Goal: Task Accomplishment & Management: Use online tool/utility

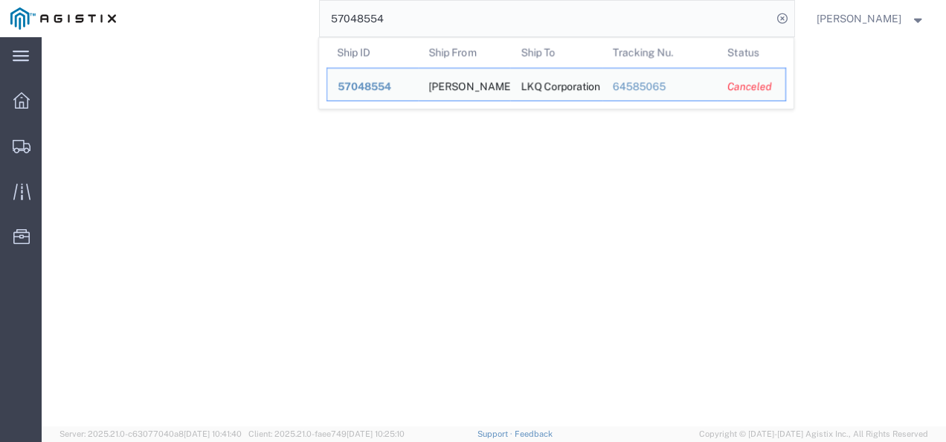
click at [424, 27] on input "57048554" at bounding box center [546, 19] width 452 height 36
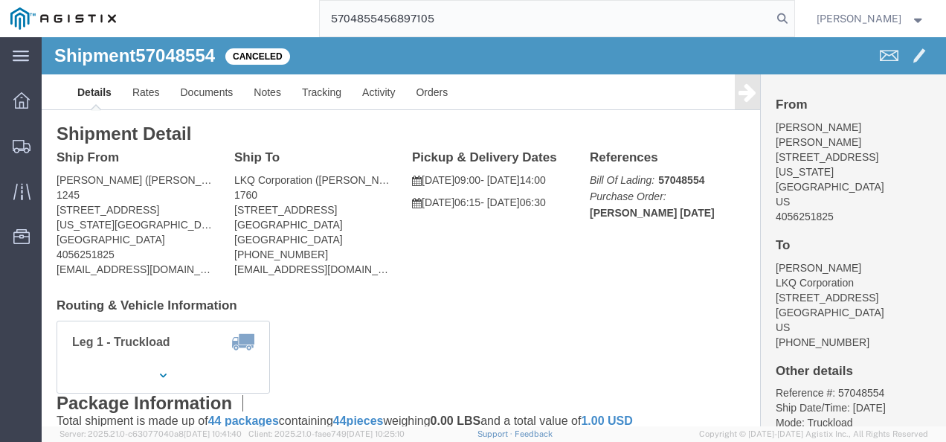
click at [423, 25] on input "5704855456897105" at bounding box center [546, 19] width 452 height 36
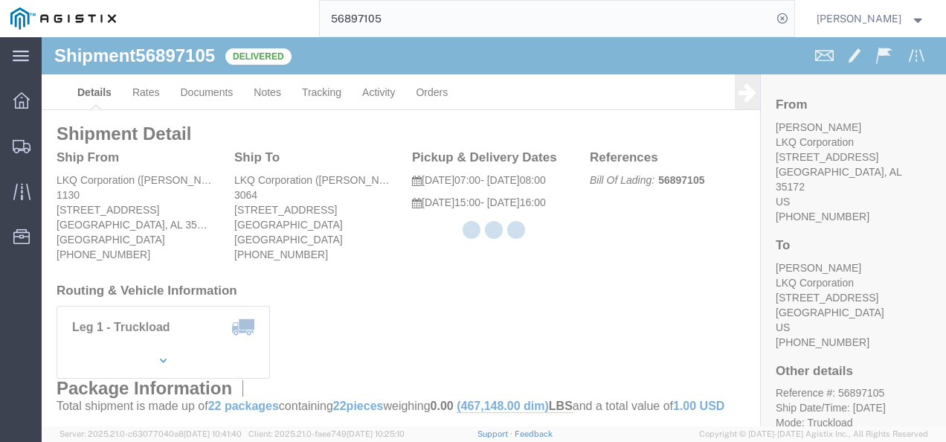
drag, startPoint x: 443, startPoint y: 295, endPoint x: 436, endPoint y: 293, distance: 7.8
click at [443, 296] on div at bounding box center [494, 231] width 904 height 389
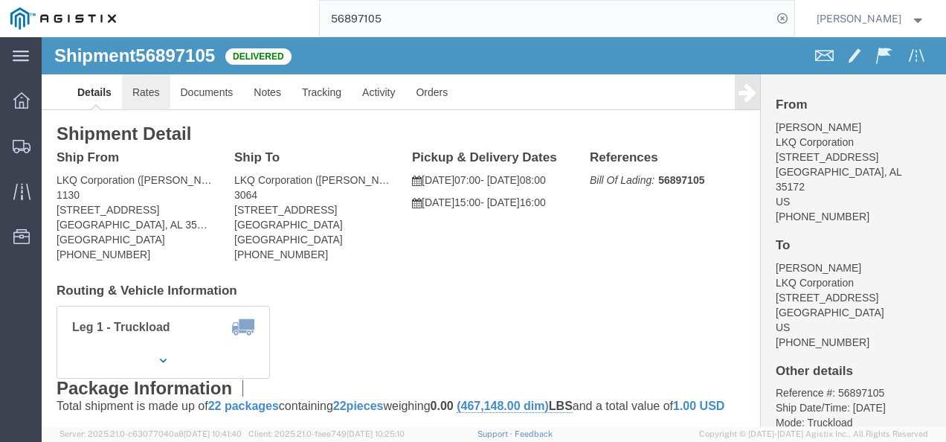
click link "Rates"
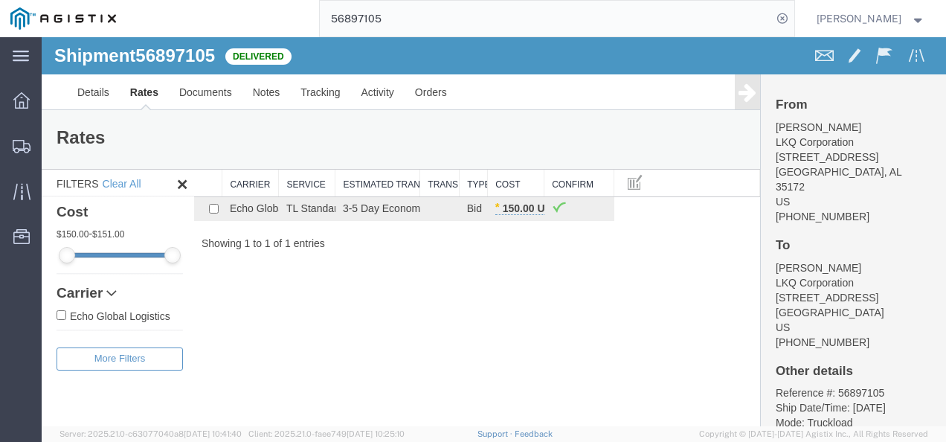
drag, startPoint x: 425, startPoint y: 323, endPoint x: 406, endPoint y: 324, distance: 18.7
click at [415, 324] on div "Shipment 56897105 1 of 1 Delivered Details Rates Documents Notes Tracking Activ…" at bounding box center [494, 231] width 904 height 389
drag, startPoint x: 476, startPoint y: 369, endPoint x: 477, endPoint y: 420, distance: 50.6
click at [480, 390] on div "Shipment 56897105 1 of 1 Delivered Details Rates Documents Notes Tracking Activ…" at bounding box center [494, 231] width 904 height 389
drag, startPoint x: 552, startPoint y: 325, endPoint x: 506, endPoint y: 149, distance: 182.2
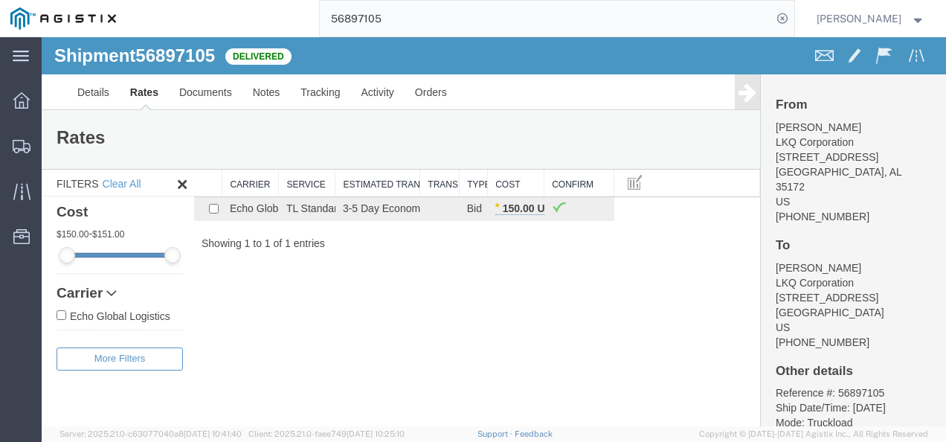
click at [552, 318] on div "Shipment 56897105 1 of 1 Delivered Details Rates Documents Notes Tracking Activ…" at bounding box center [494, 231] width 904 height 389
click at [456, 17] on input "56897105" at bounding box center [546, 19] width 452 height 36
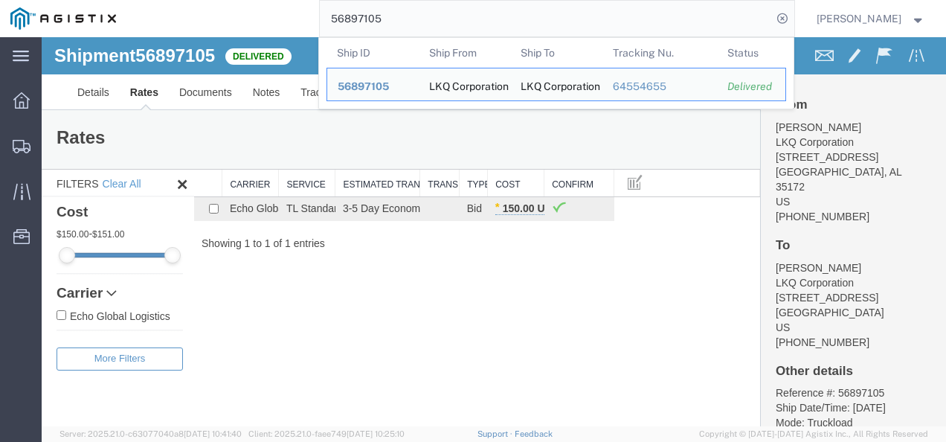
click at [456, 17] on input "56897105" at bounding box center [546, 19] width 452 height 36
paste input "7135949"
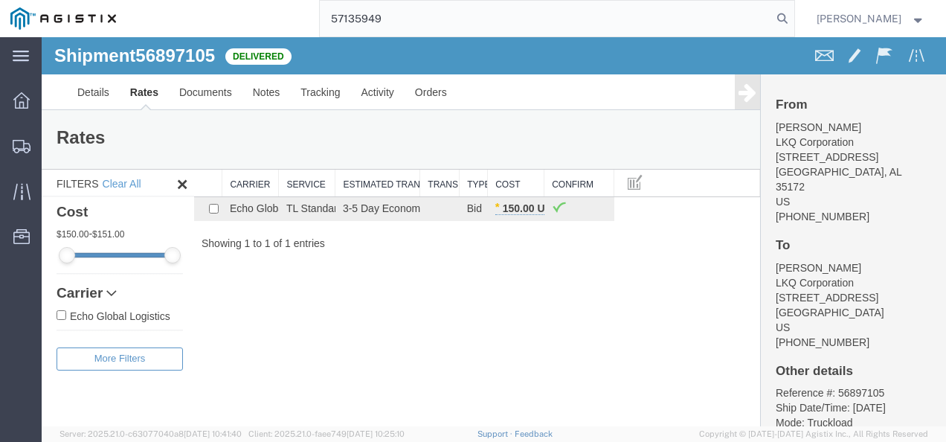
type input "57135949"
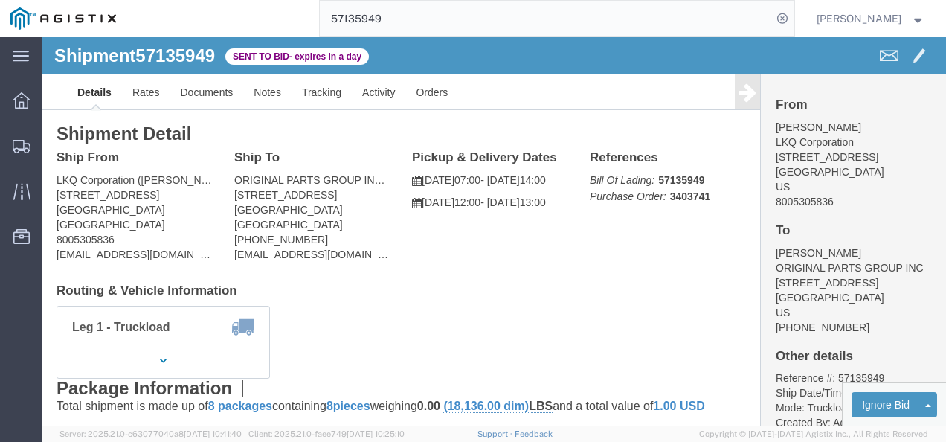
click div "Leg 1 - Truckload Vehicle 1: Standard Dry Van (53 Feet) Number of trucks: 1"
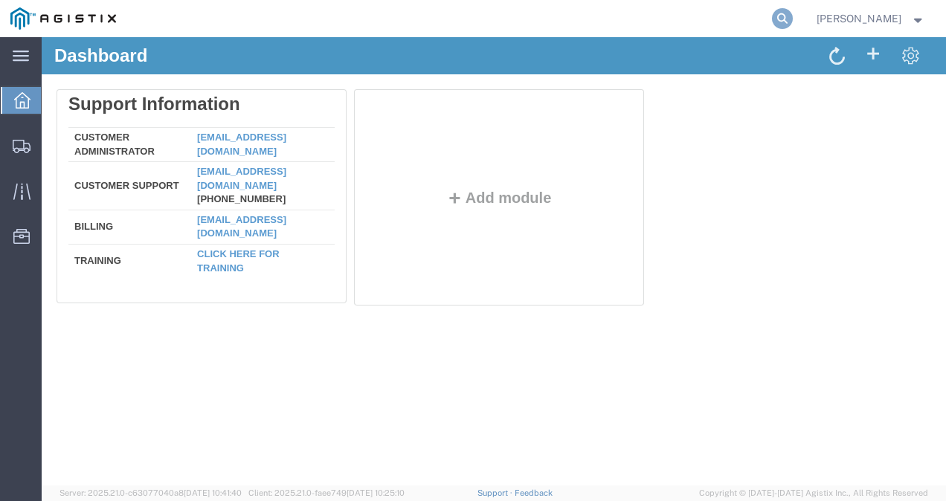
click at [793, 9] on icon at bounding box center [782, 18] width 21 height 21
paste input "57135865"
type input "57135865"
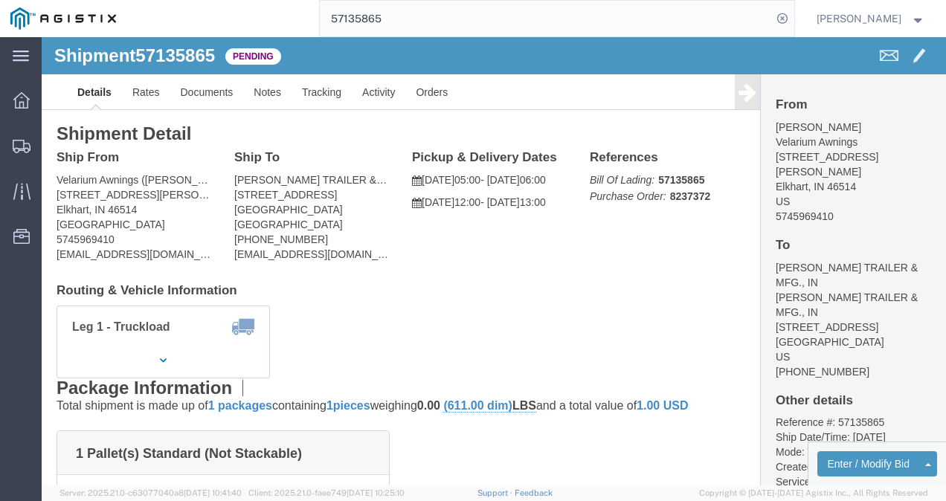
click div "Leg 1 - Truckload Vehicle 1: Standard Dry Van (53 Feet) Number of trucks: 1"
click link "Rates"
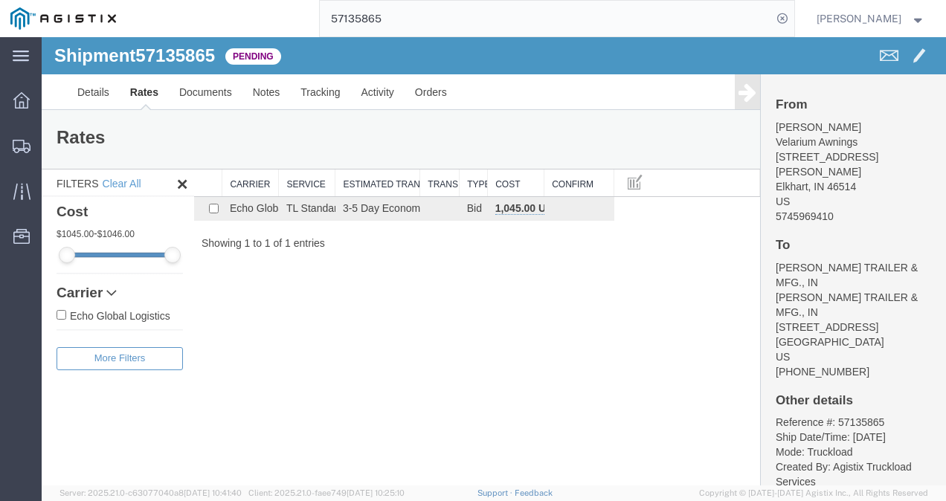
click at [528, 369] on div "Shipment 57135865 1 of 1 Pending Details Rates Documents Notes Tracking Activit…" at bounding box center [494, 261] width 904 height 449
click at [51, 92] on span "Dashboard" at bounding box center [46, 101] width 10 height 30
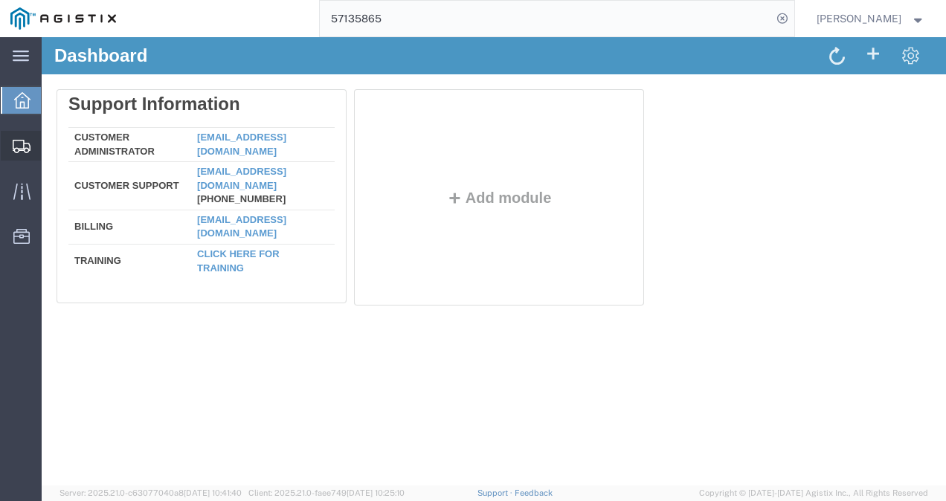
click at [51, 144] on span "Shipments" at bounding box center [46, 146] width 10 height 30
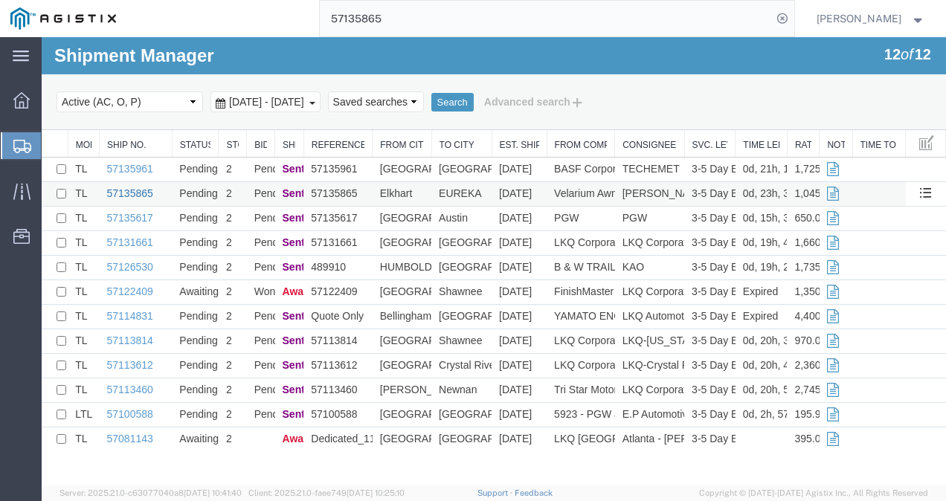
click at [131, 187] on link "57135865" at bounding box center [130, 193] width 46 height 12
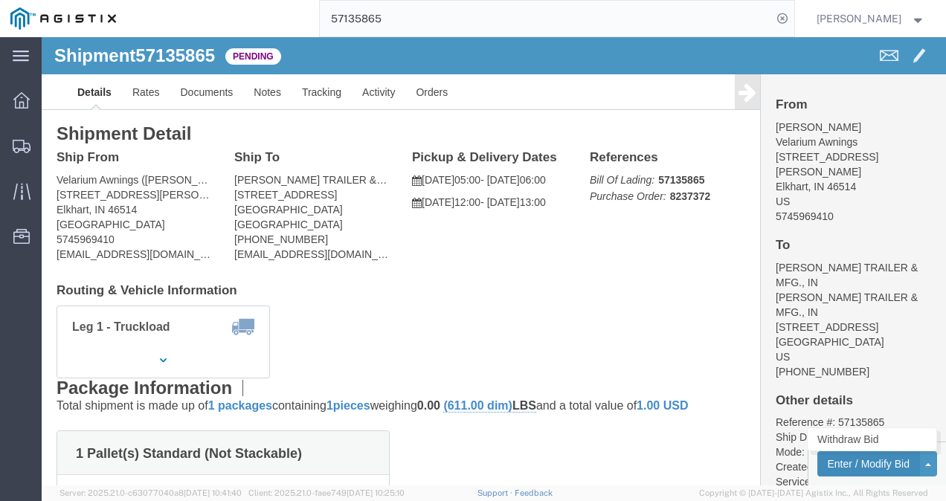
click button "Enter / Modify Bid"
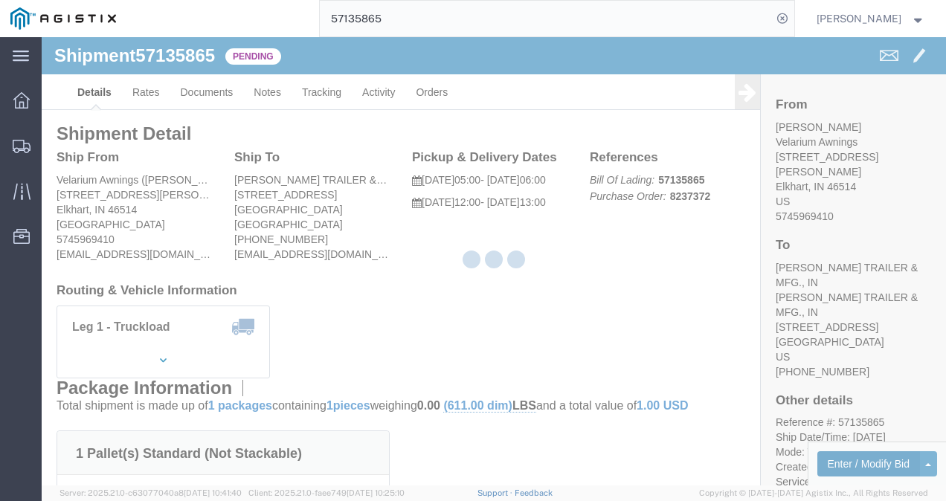
select select "4622"
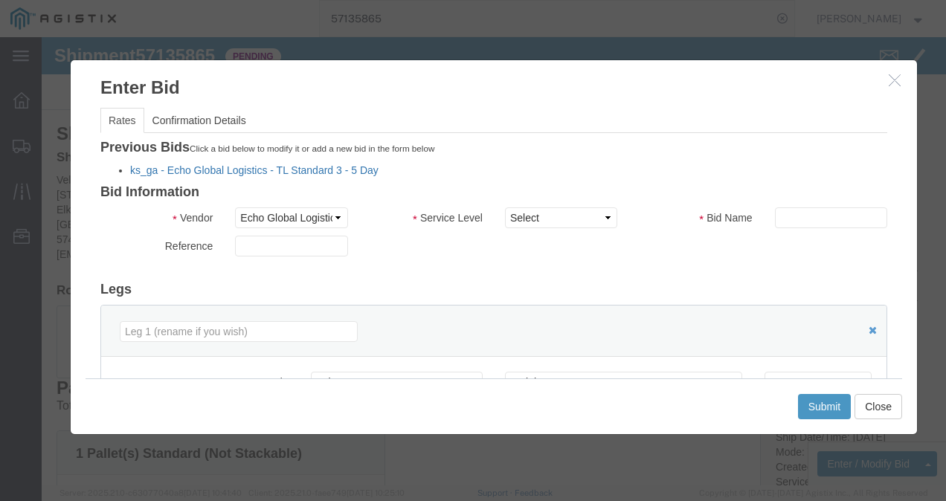
click link "ks_ga - Echo Global Logistics - TL Standard 3 - 5 Day"
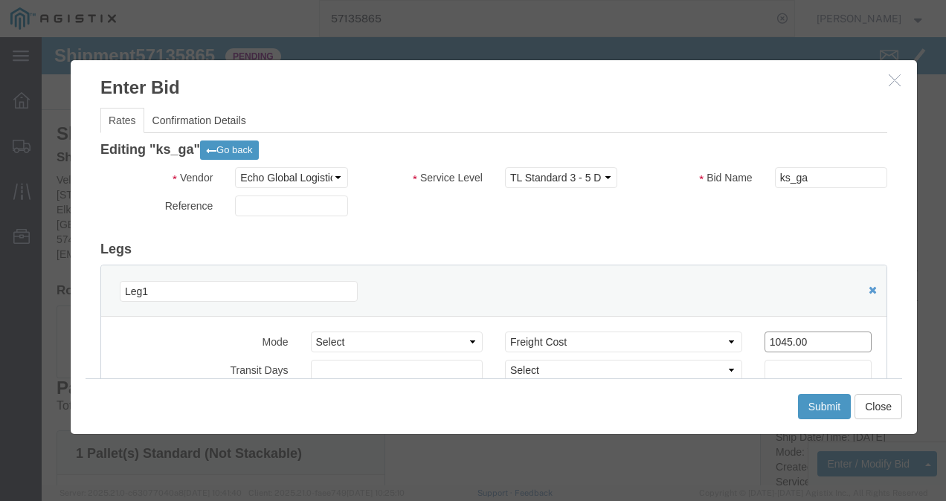
drag, startPoint x: 777, startPoint y: 310, endPoint x: 582, endPoint y: 306, distance: 194.9
click div "Select 2 Day Service 3 Axle Winch Truck 3 to 5 Day Service 96L Domestic Flat Ra…"
type input "950"
click button "Submit"
